Goal: Task Accomplishment & Management: Complete application form

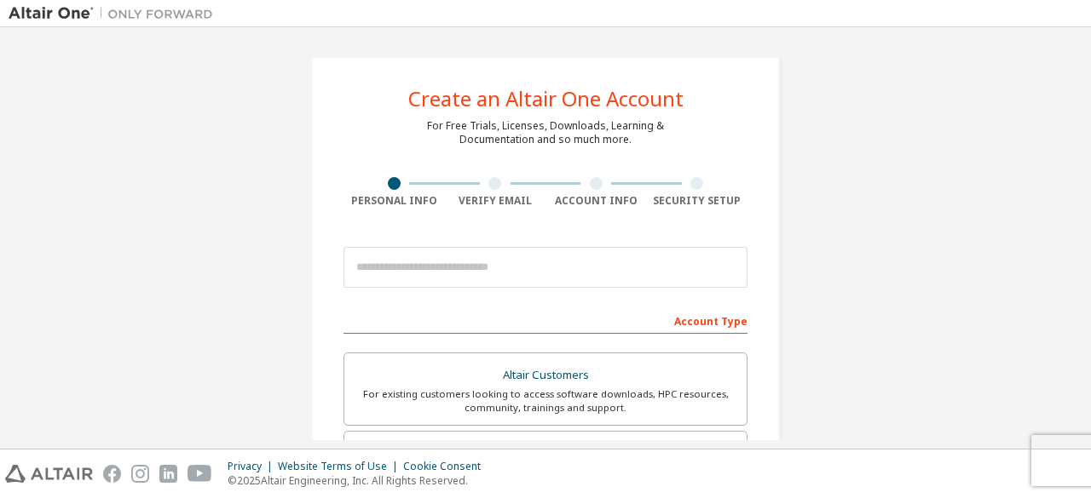
click at [813, 452] on div "Privacy Website Terms of Use Cookie Consent © 2025 Altair Engineering, Inc. All…" at bounding box center [545, 474] width 1091 height 49
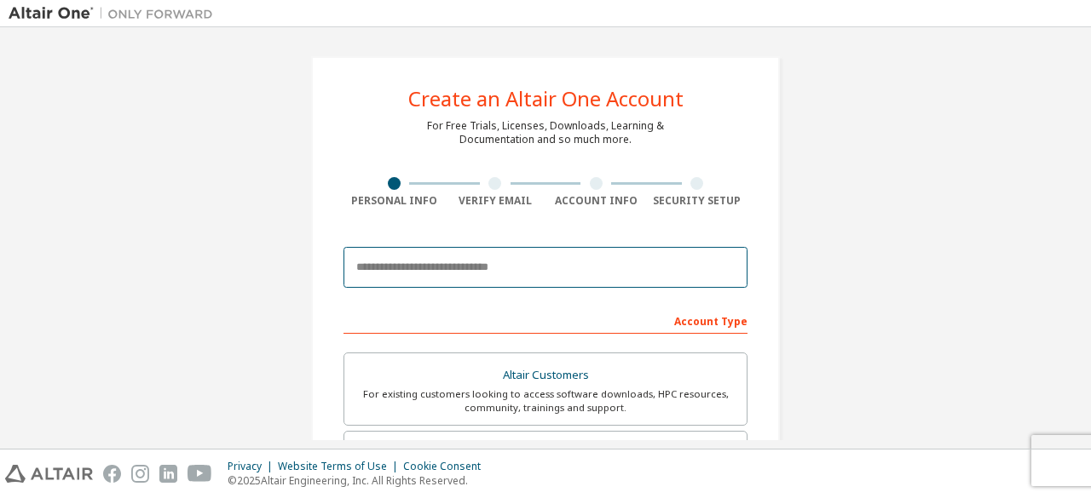
click at [470, 265] on input "email" at bounding box center [545, 267] width 404 height 41
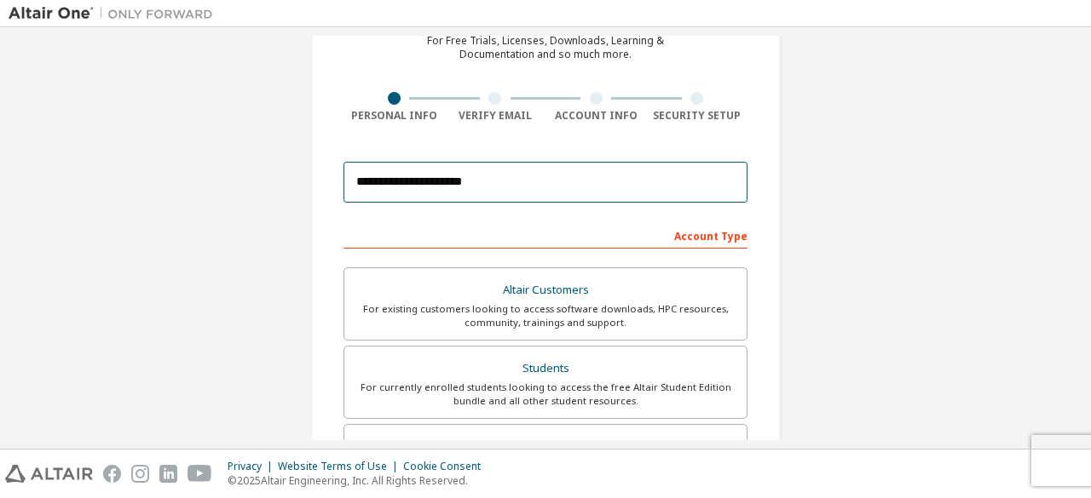
scroll to position [256, 0]
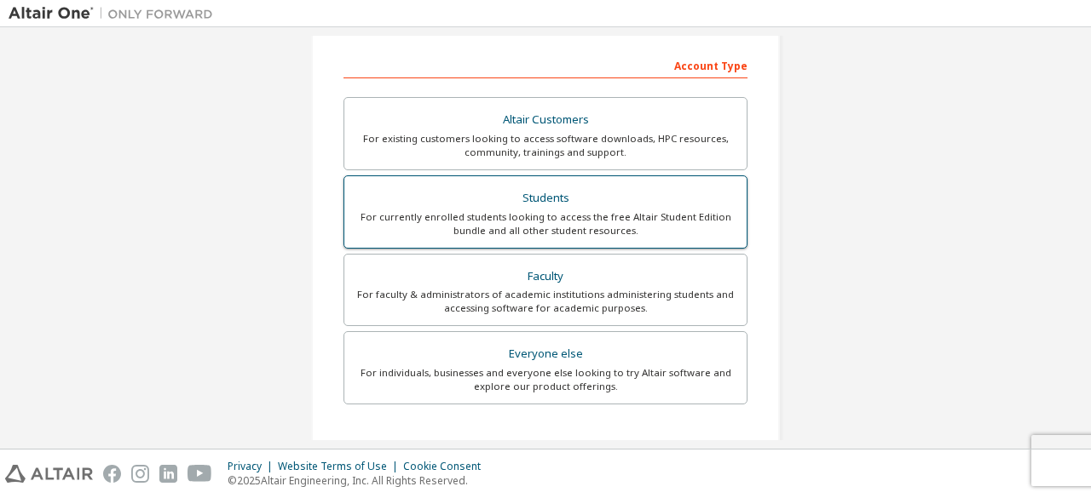
type input "**********"
click at [609, 195] on div "Students" at bounding box center [545, 199] width 382 height 24
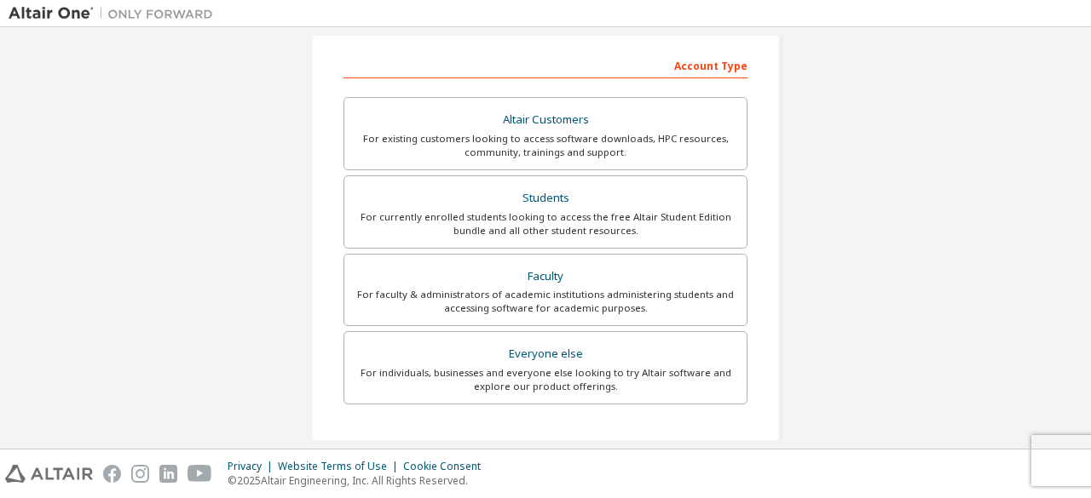
scroll to position [492, 0]
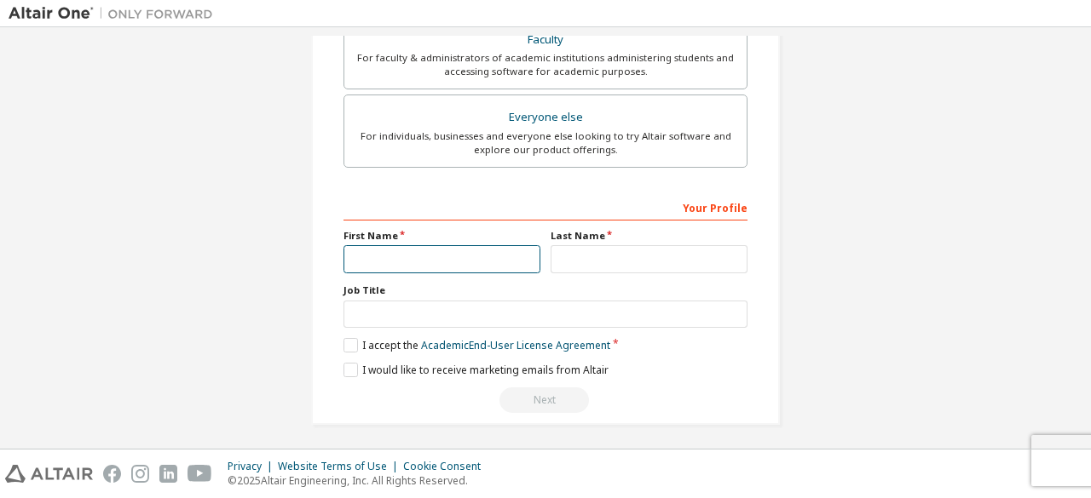
click at [498, 259] on input "text" at bounding box center [441, 259] width 197 height 28
type input "*"
type input "****"
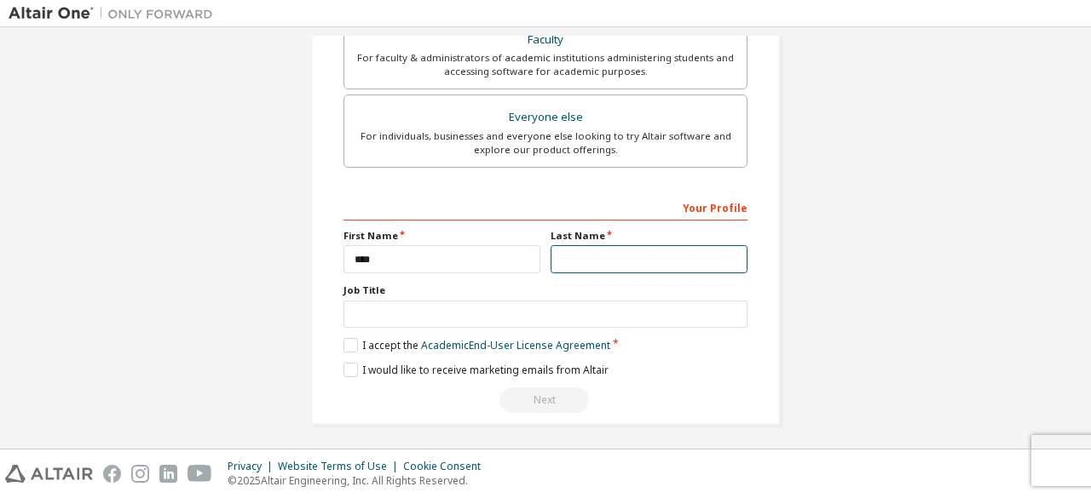
click at [676, 268] on input "text" at bounding box center [648, 259] width 197 height 28
type input "**********"
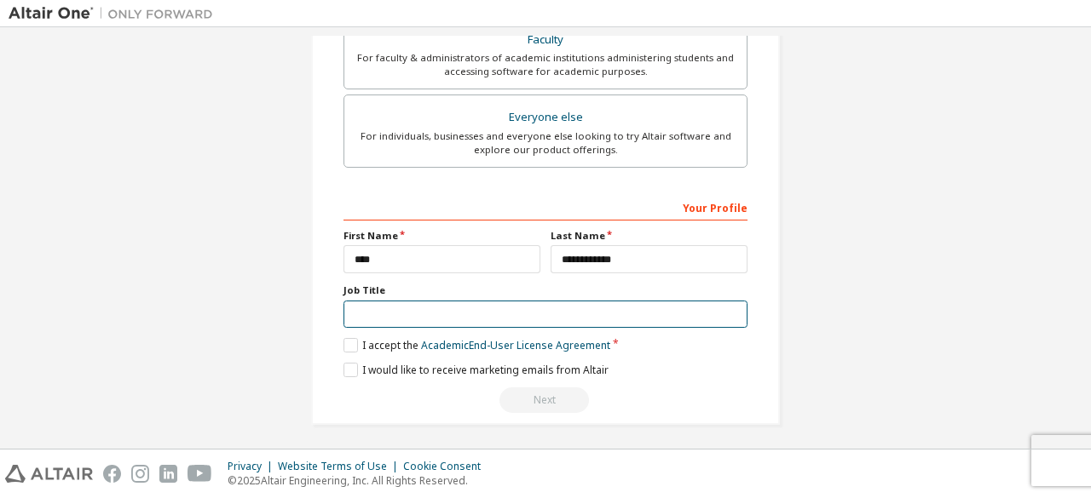
click at [619, 315] on input "text" at bounding box center [545, 315] width 404 height 28
type input "*******"
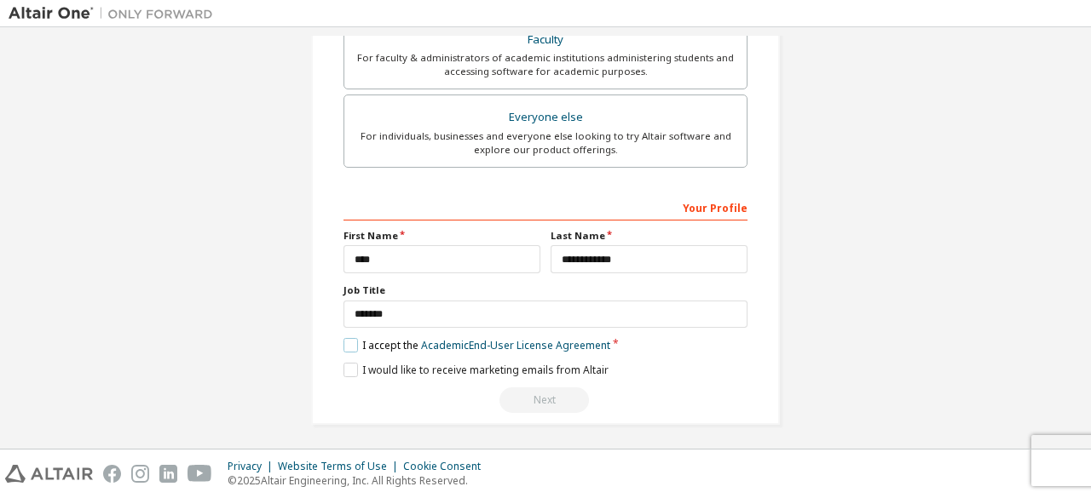
click at [346, 338] on label "I accept the Academic End-User License Agreement" at bounding box center [476, 345] width 267 height 14
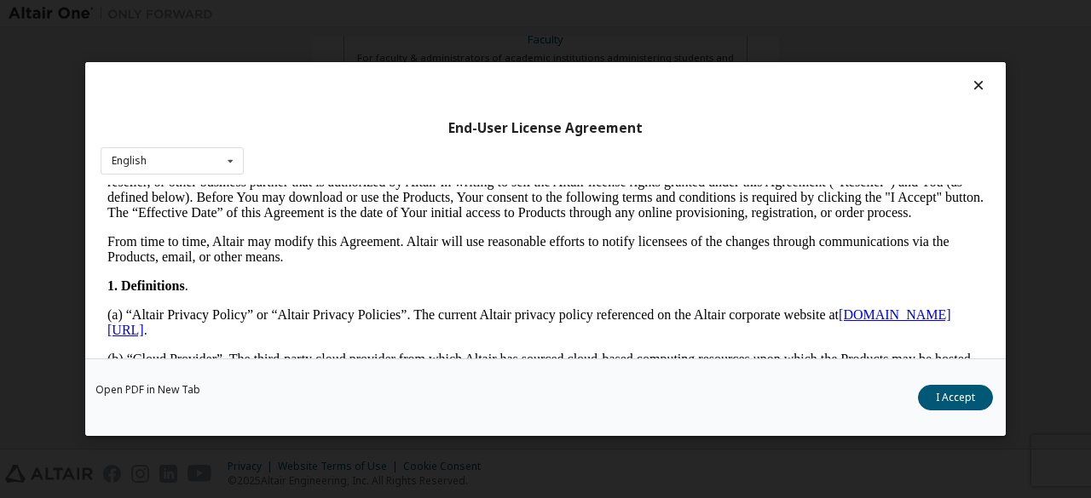
scroll to position [2847, 0]
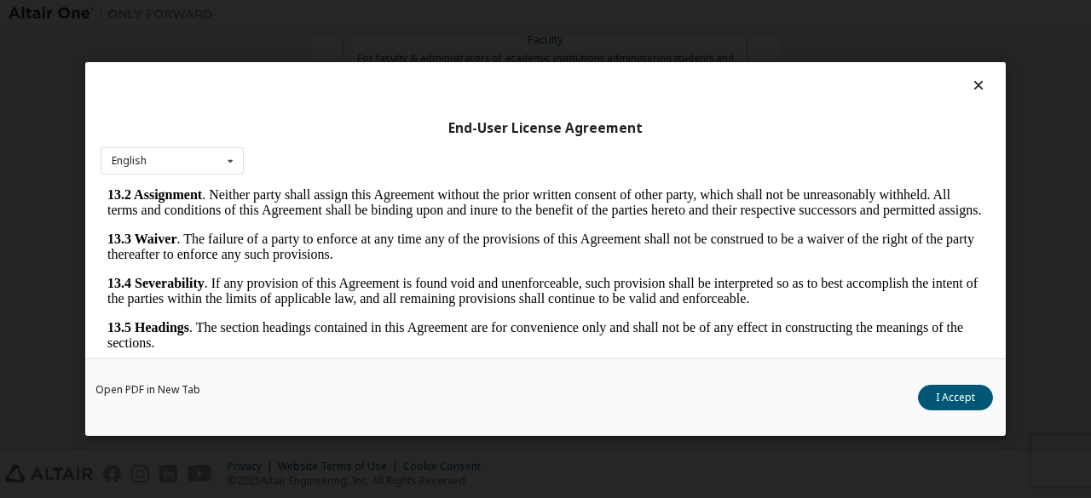
drag, startPoint x: 975, startPoint y: 225, endPoint x: 1075, endPoint y: 666, distance: 452.6
click at [953, 389] on button "I Accept" at bounding box center [955, 398] width 75 height 26
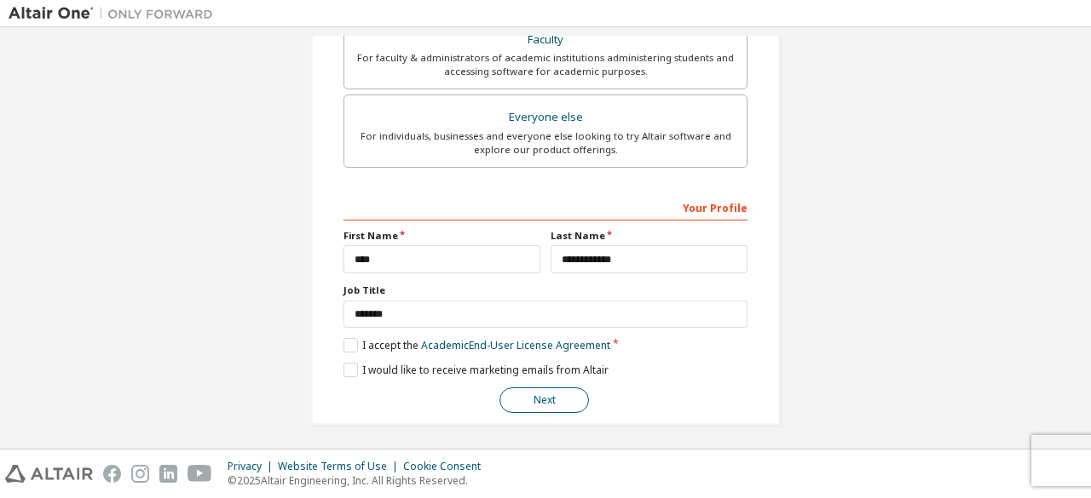
click at [566, 392] on button "Next" at bounding box center [543, 401] width 89 height 26
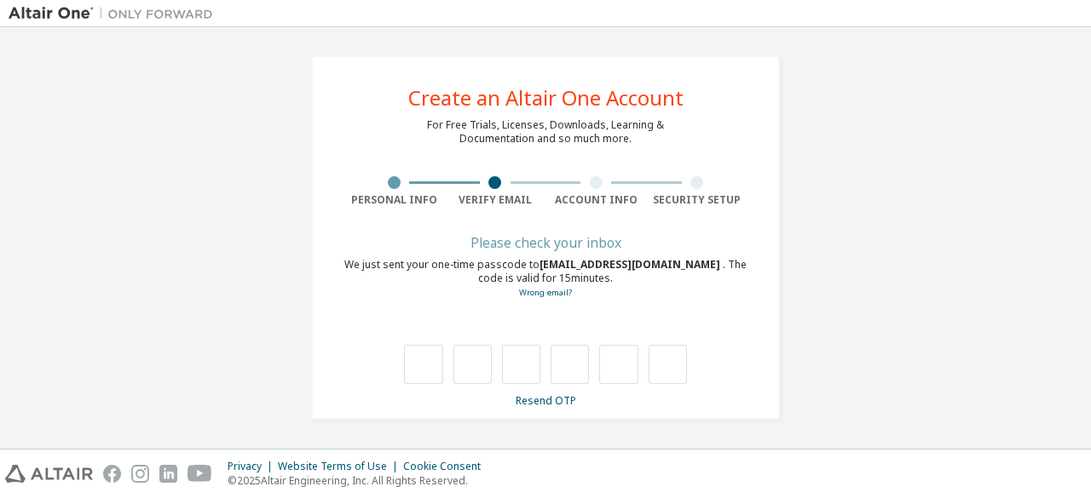
scroll to position [0, 0]
type input "*"
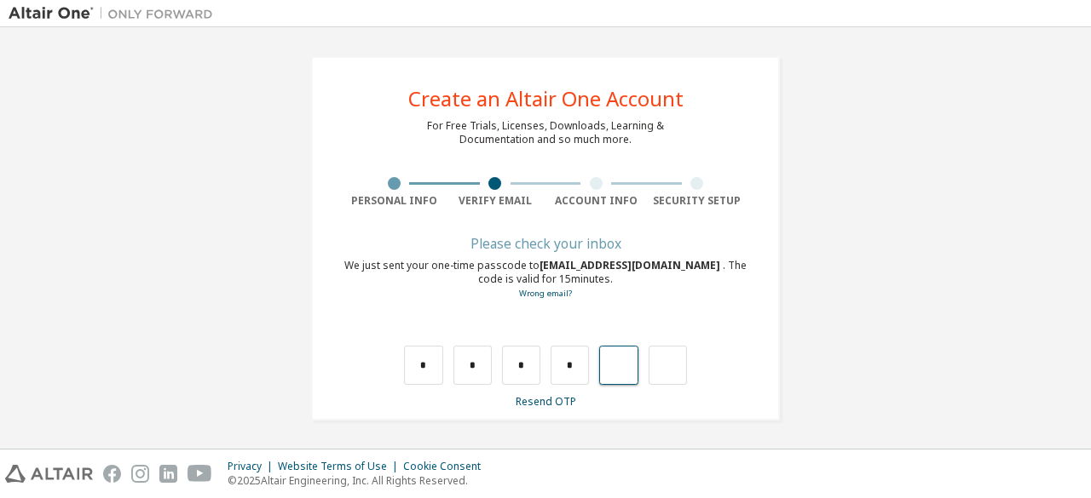
type input "*"
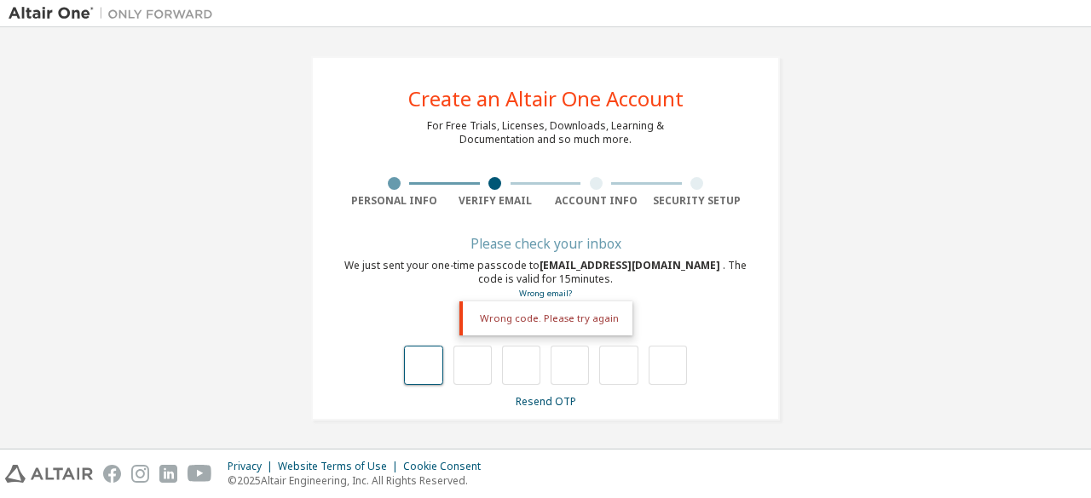
click at [435, 364] on input "text" at bounding box center [423, 365] width 38 height 39
type input "*"
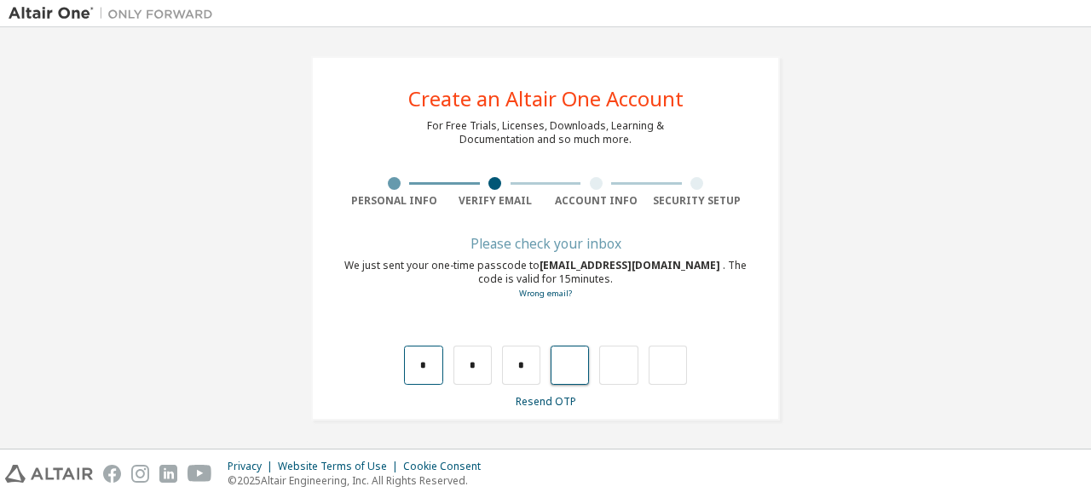
type input "*"
